Goal: Information Seeking & Learning: Learn about a topic

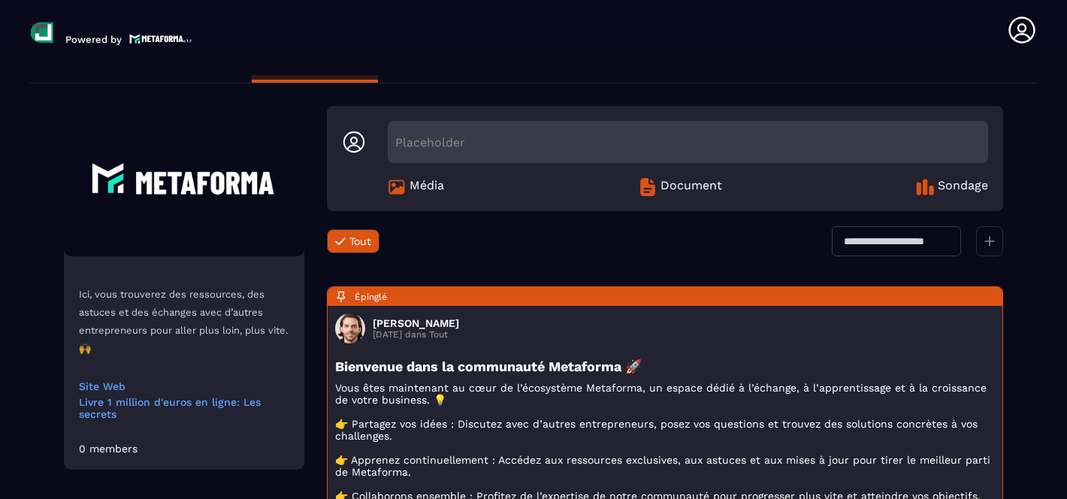
scroll to position [29, 0]
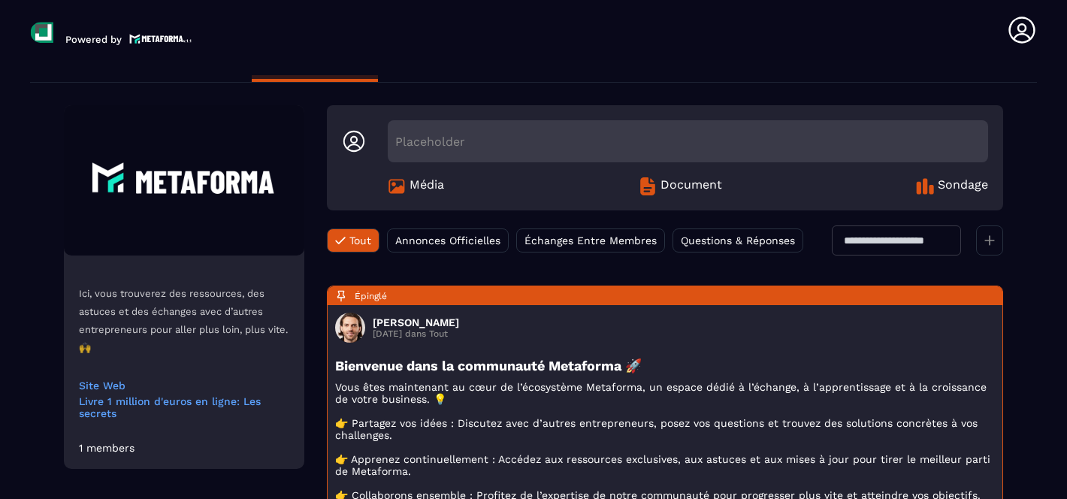
click at [420, 237] on span "Annonces Officielles" at bounding box center [447, 240] width 105 height 12
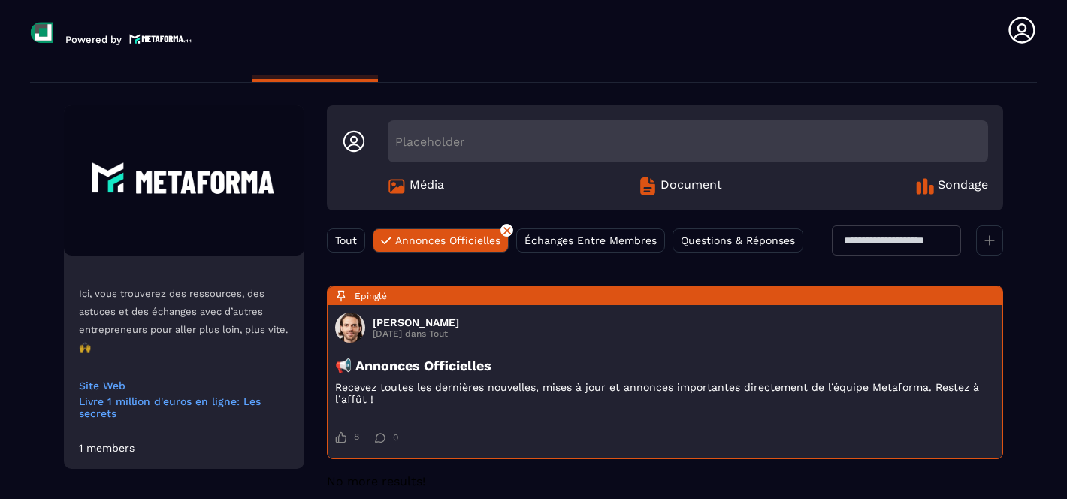
click at [359, 236] on div "Tout" at bounding box center [346, 240] width 38 height 24
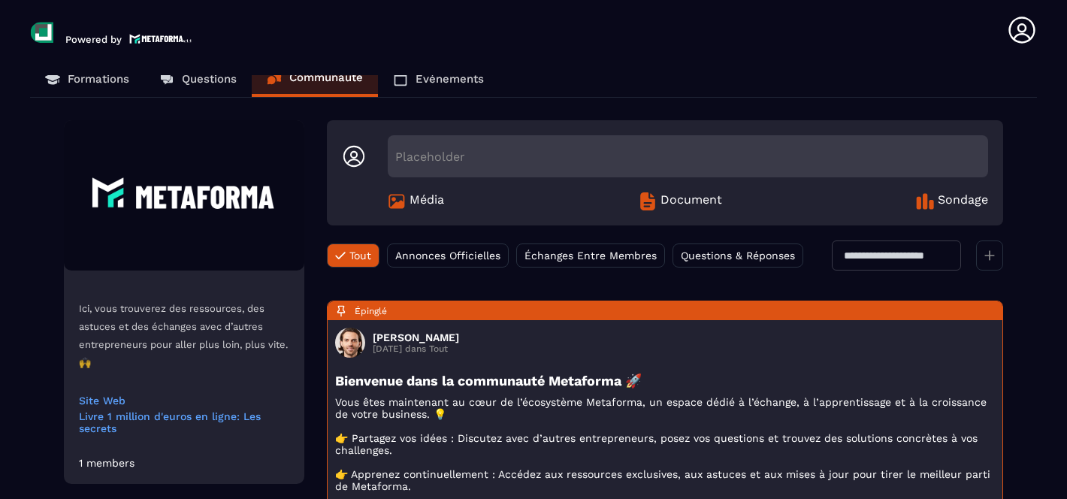
scroll to position [0, 0]
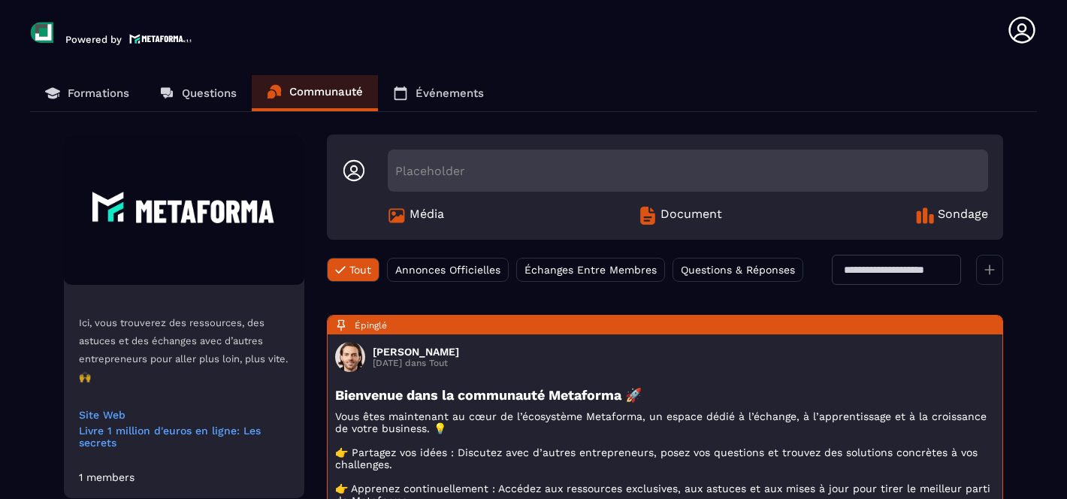
click at [192, 103] on link "Questions" at bounding box center [197, 93] width 107 height 36
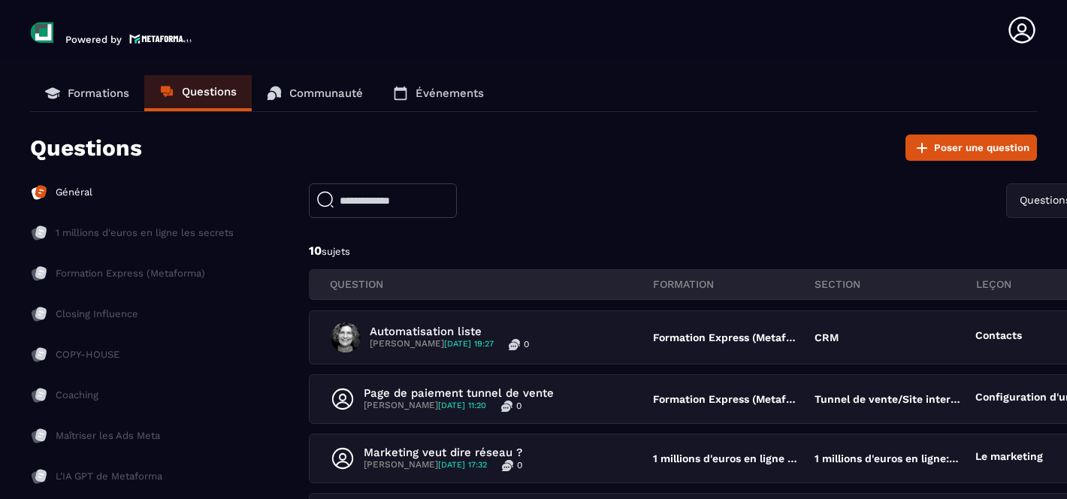
click at [92, 94] on p "Formations" at bounding box center [99, 93] width 62 height 14
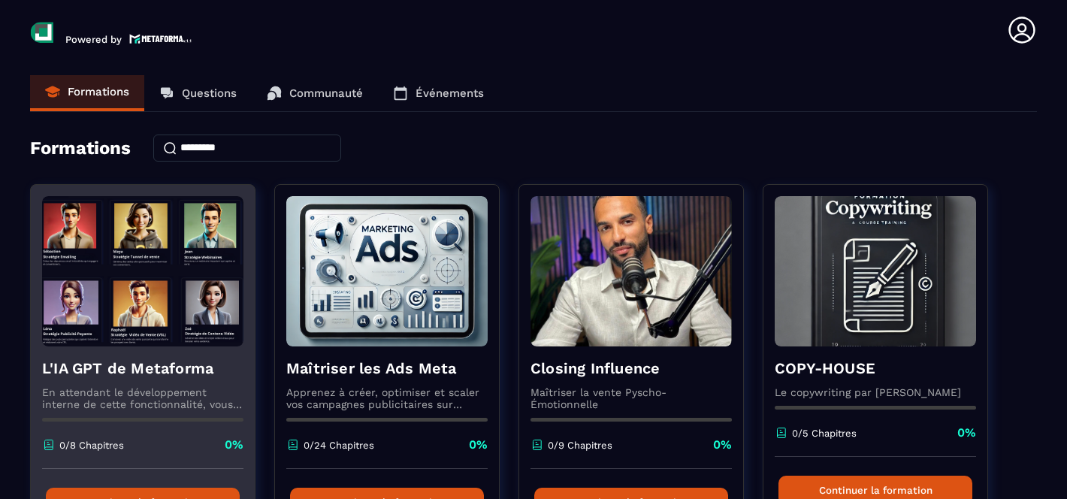
click at [98, 361] on h4 "L'IA GPT de Metaforma" at bounding box center [142, 368] width 201 height 21
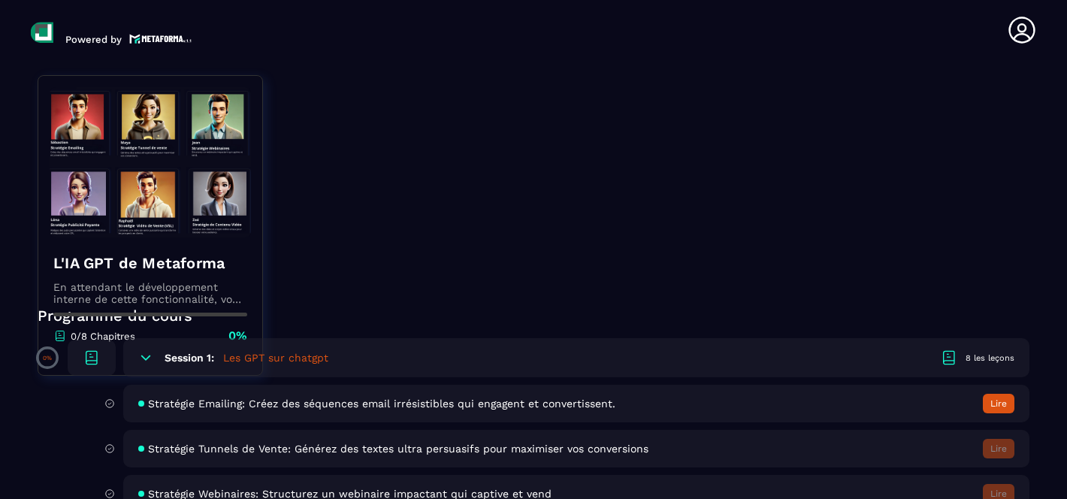
scroll to position [264, 0]
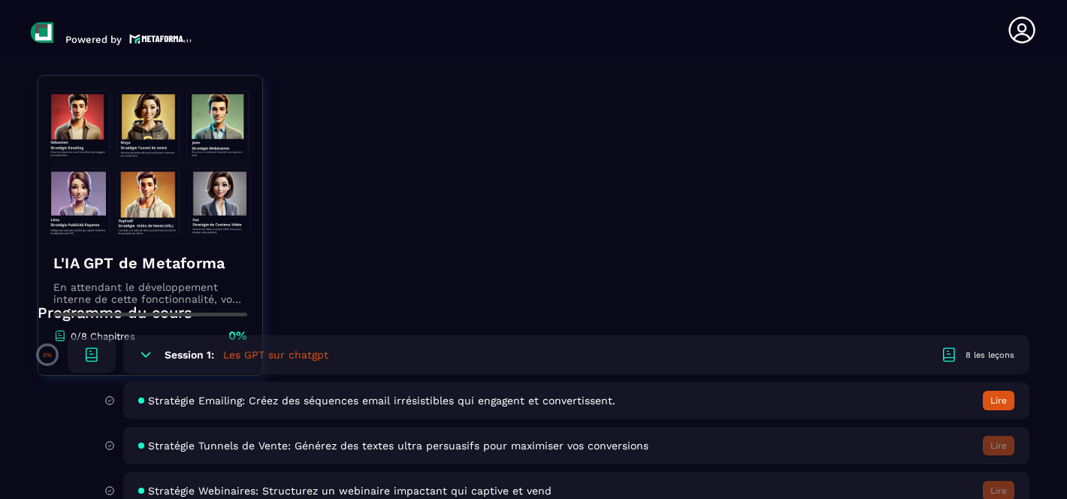
click at [999, 403] on button "Lire" at bounding box center [999, 401] width 32 height 20
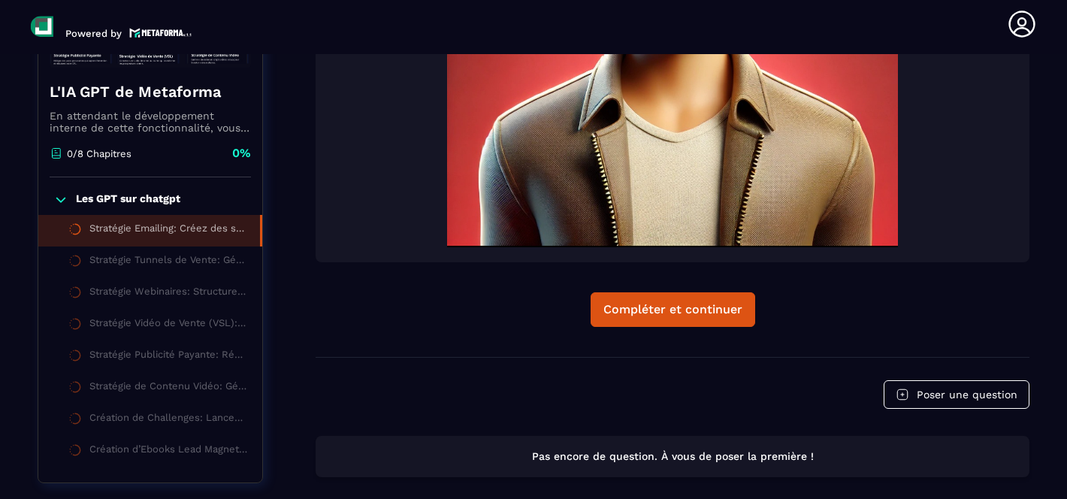
scroll to position [583, 0]
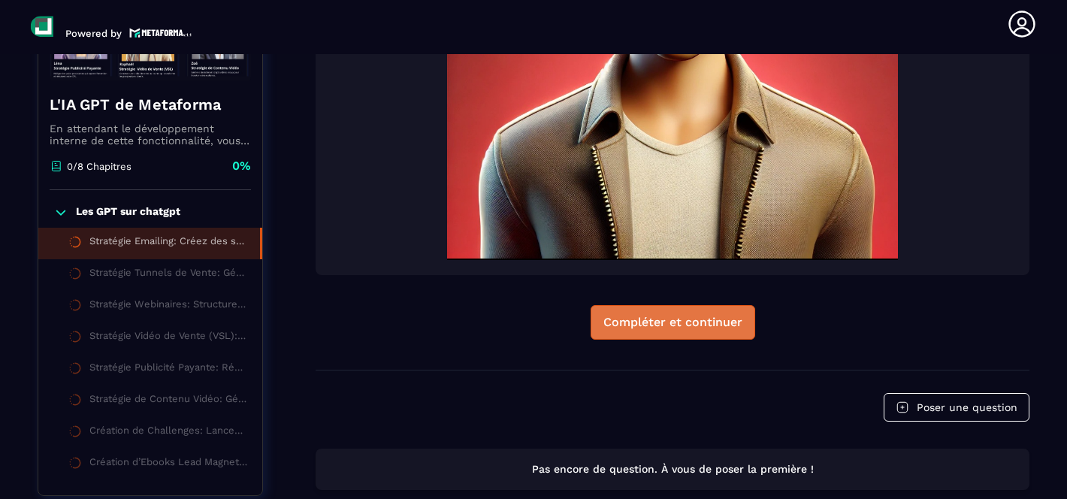
click at [701, 312] on button "Compléter et continuer" at bounding box center [673, 322] width 165 height 35
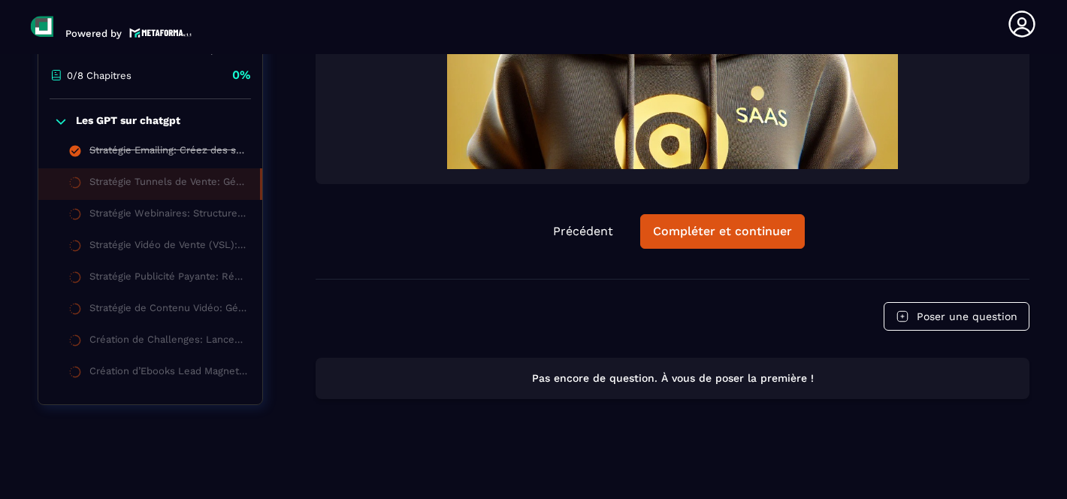
scroll to position [694, 0]
click at [716, 237] on div "Compléter et continuer" at bounding box center [722, 231] width 139 height 15
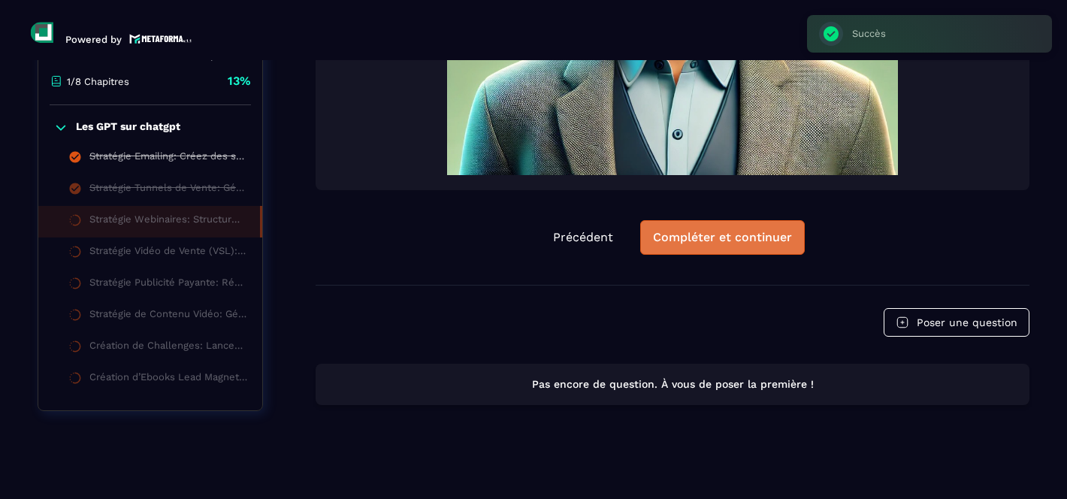
scroll to position [6, 0]
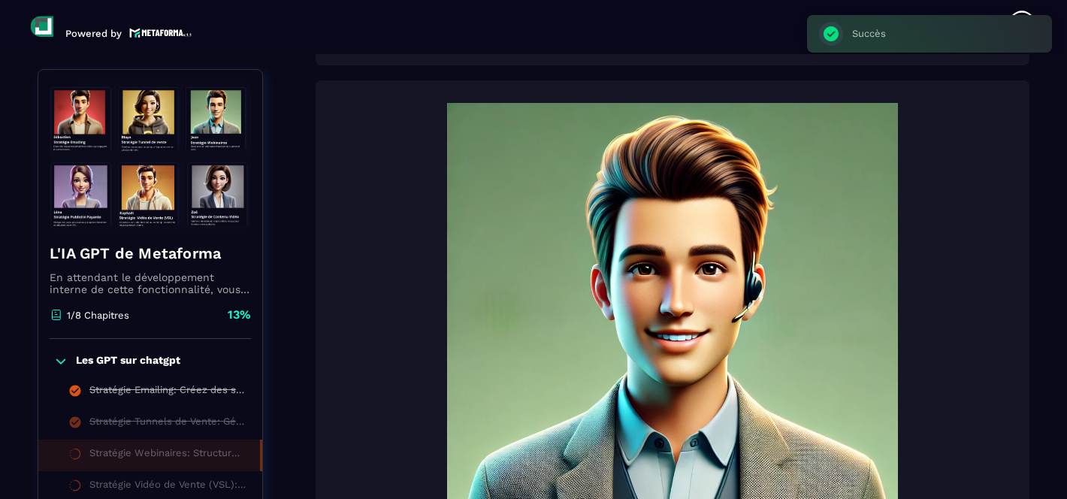
scroll to position [677, 0]
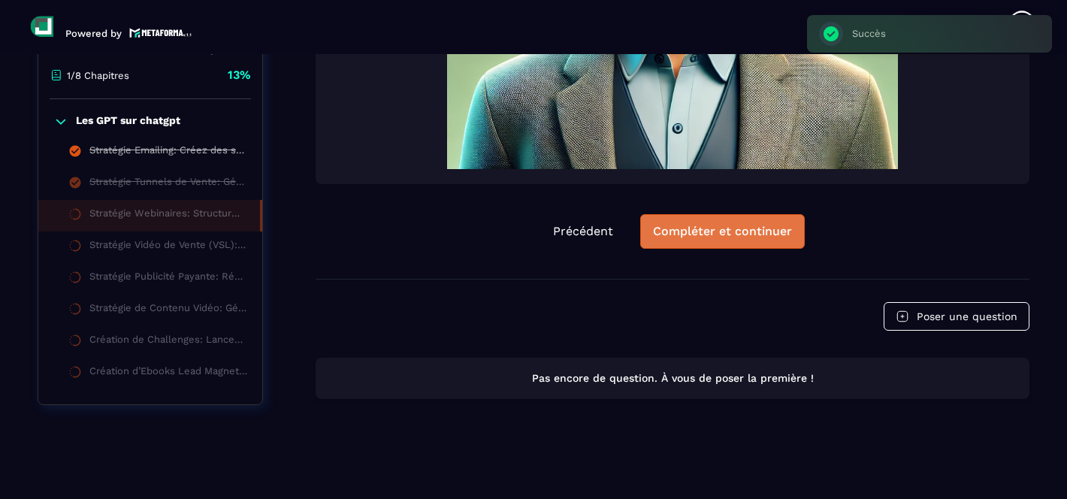
click at [700, 241] on button "Compléter et continuer" at bounding box center [722, 231] width 165 height 35
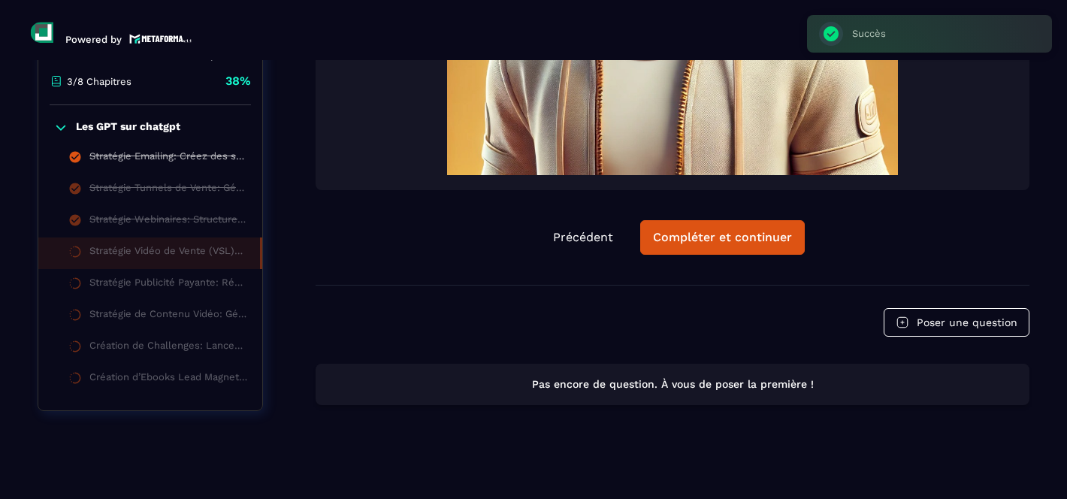
scroll to position [6, 0]
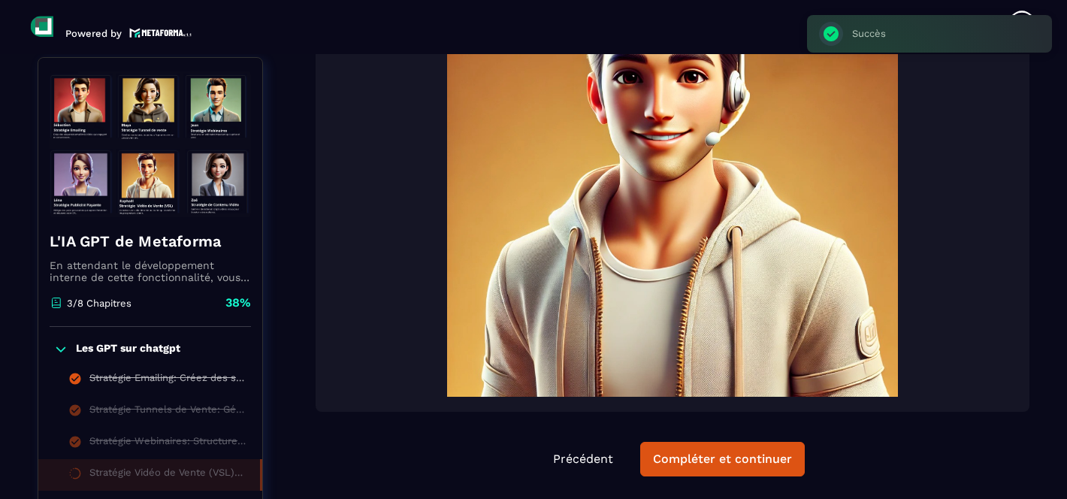
click at [724, 248] on img at bounding box center [673, 171] width 684 height 451
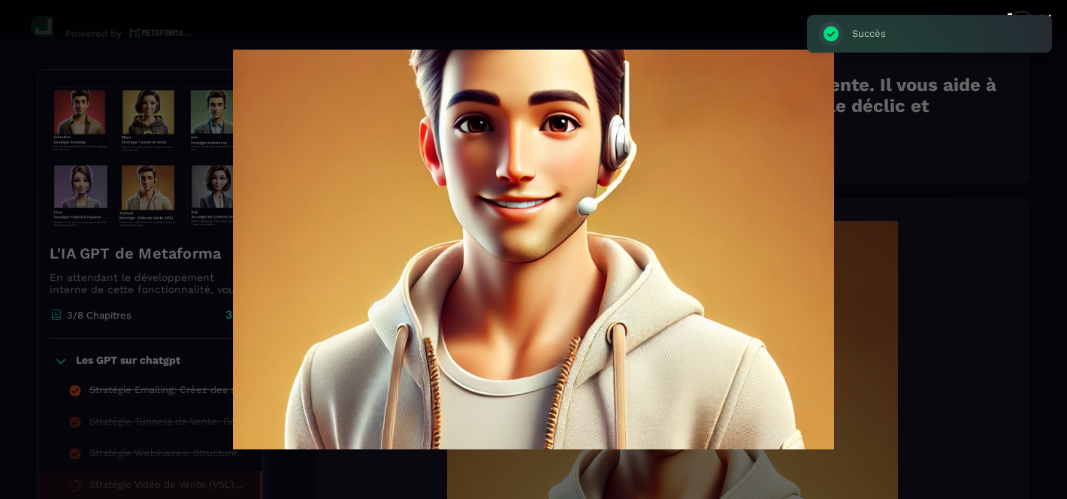
scroll to position [156, 0]
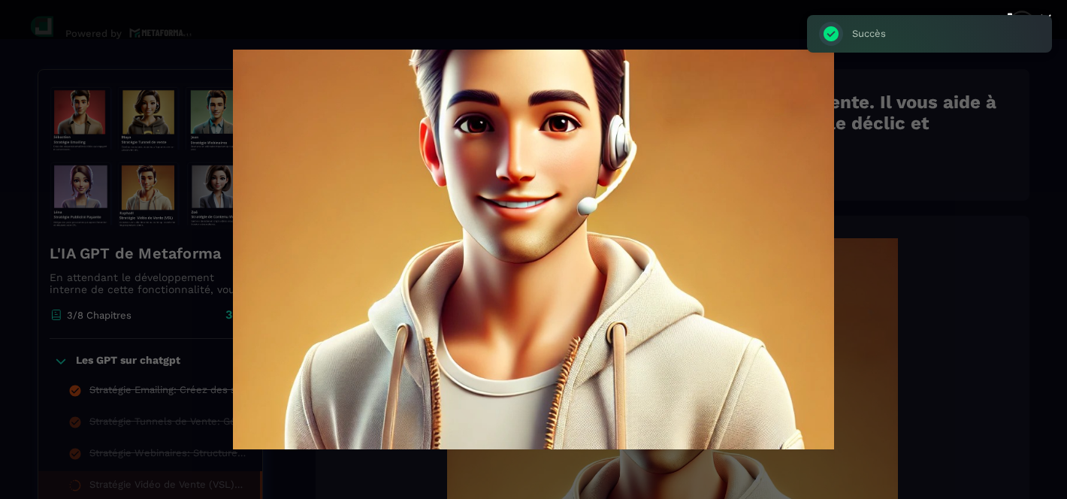
click at [957, 314] on div at bounding box center [533, 249] width 1067 height 499
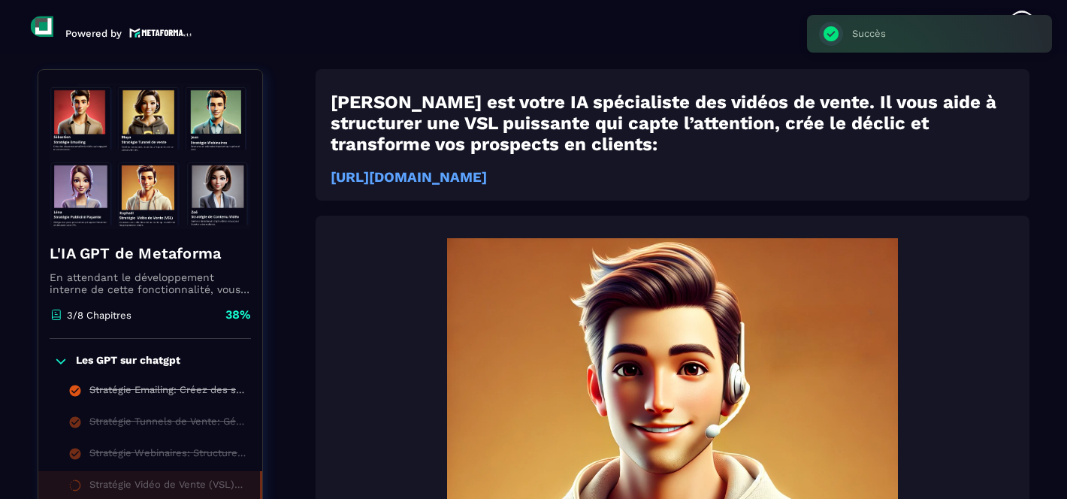
scroll to position [694, 0]
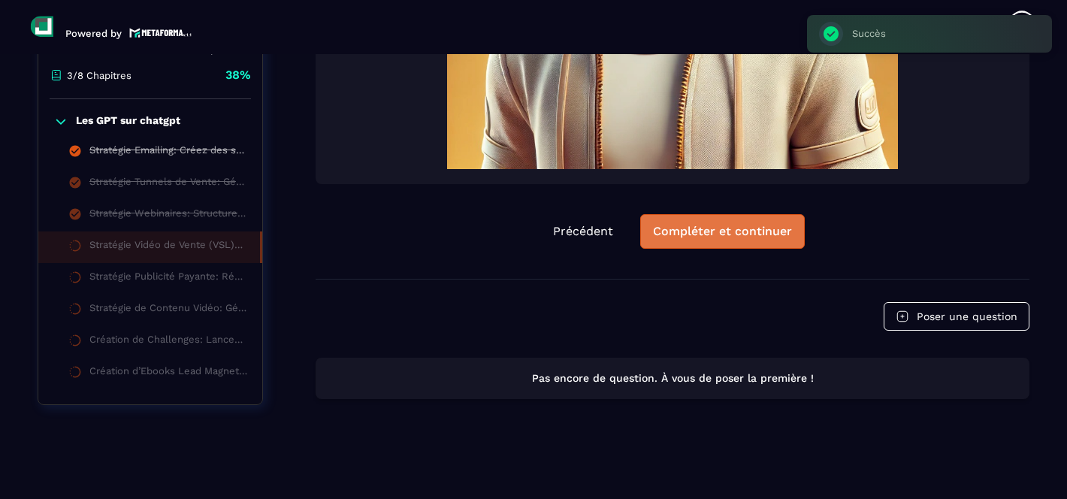
click at [719, 238] on div "Compléter et continuer" at bounding box center [722, 231] width 139 height 15
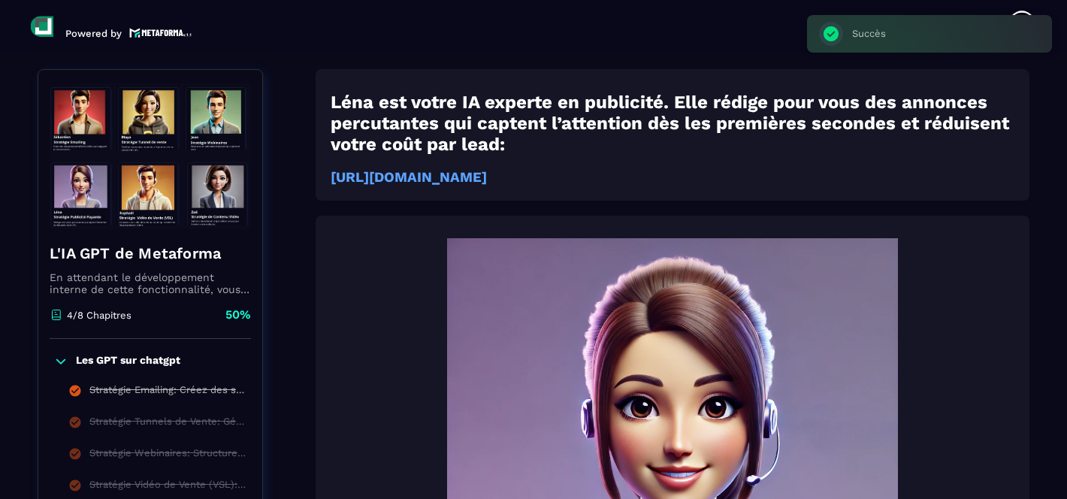
scroll to position [694, 0]
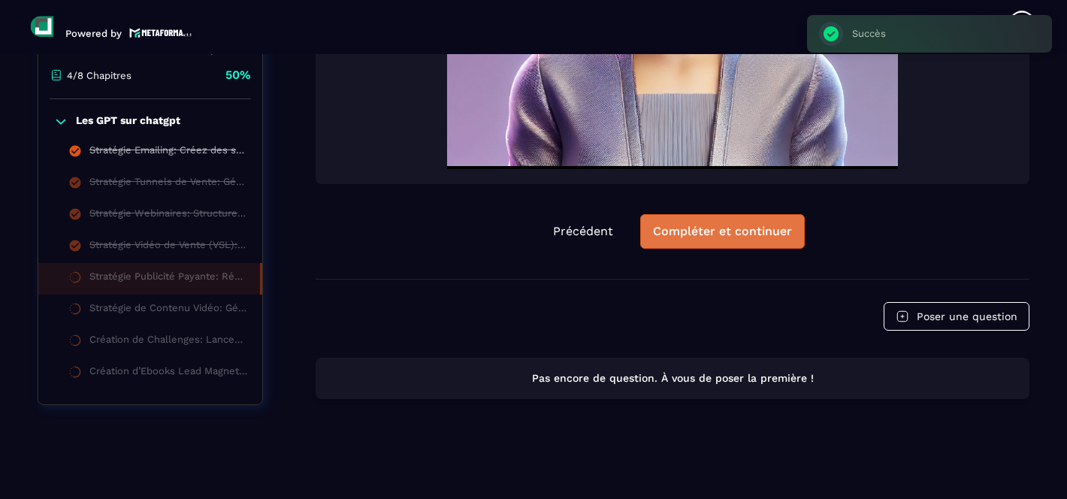
click at [703, 222] on button "Compléter et continuer" at bounding box center [722, 231] width 165 height 35
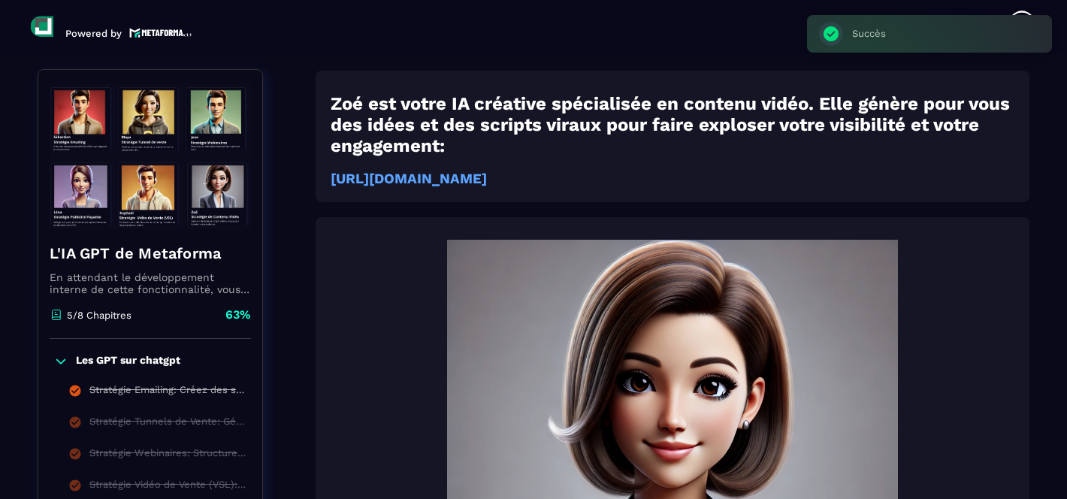
scroll to position [156, 0]
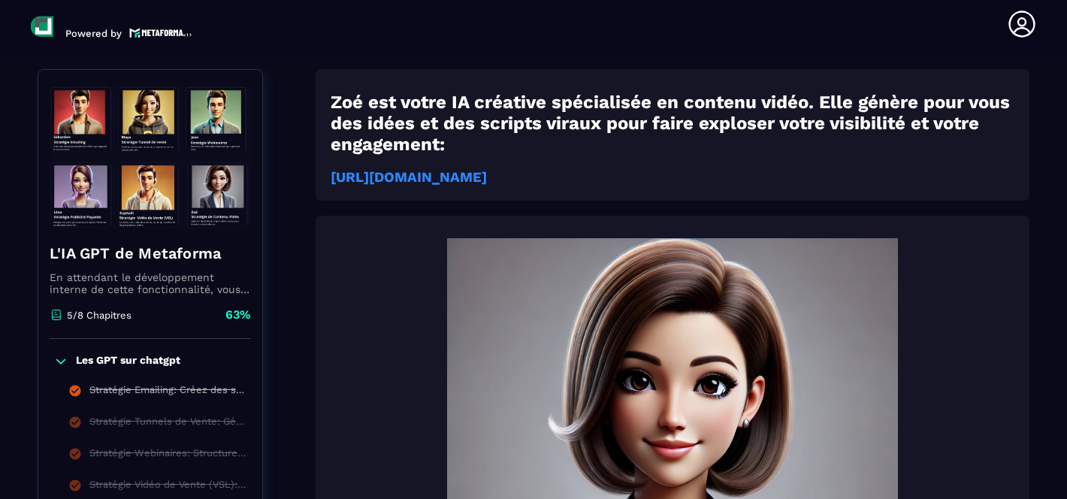
click at [487, 177] on strong "[URL][DOMAIN_NAME]" at bounding box center [409, 177] width 156 height 17
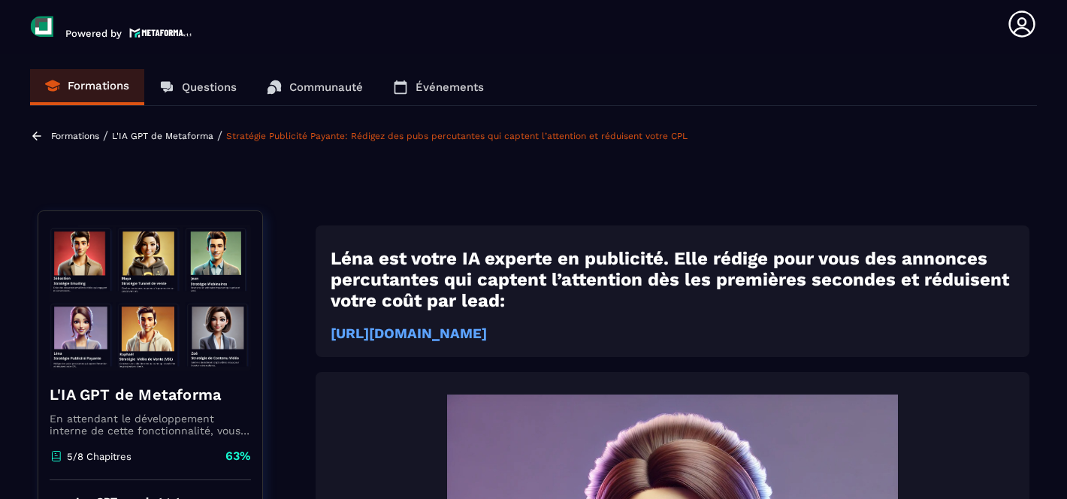
click at [83, 132] on p "Formations" at bounding box center [75, 136] width 48 height 11
